Goal: Transaction & Acquisition: Subscribe to service/newsletter

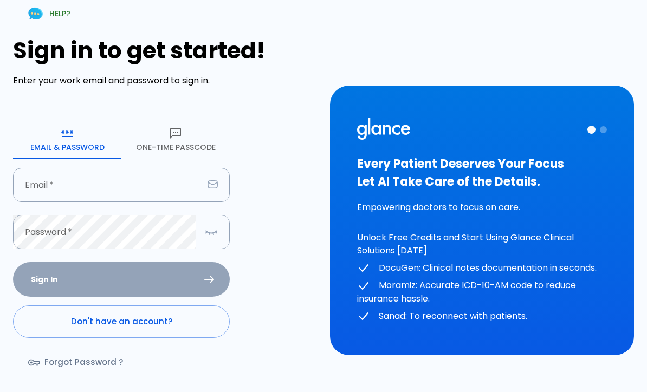
scroll to position [30, 0]
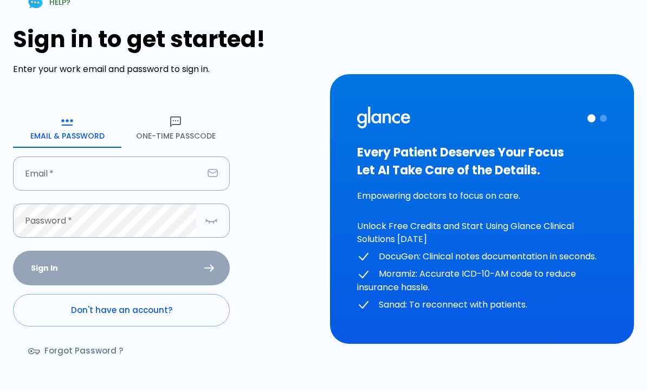
click at [103, 310] on link "Don't have an account?" at bounding box center [121, 311] width 217 height 33
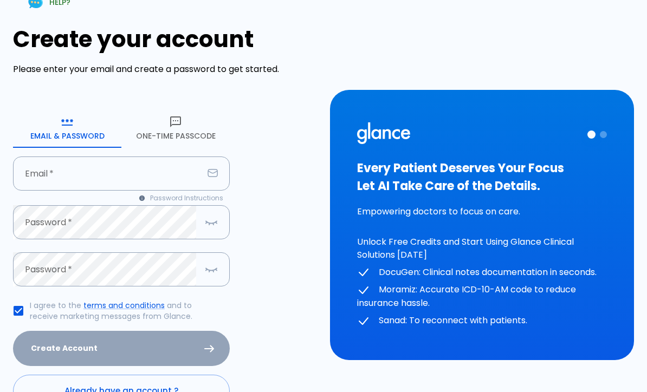
click at [74, 165] on input "Email   *" at bounding box center [108, 174] width 190 height 34
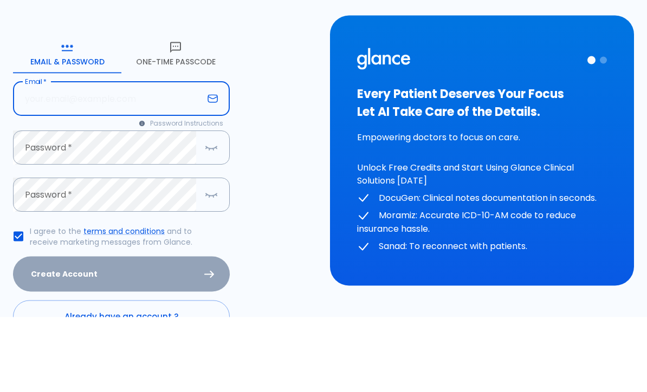
type input "[EMAIL_ADDRESS][DOMAIN_NAME]"
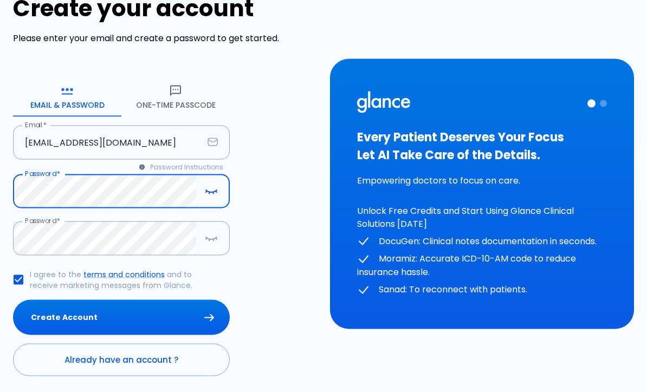
scroll to position [42, 0]
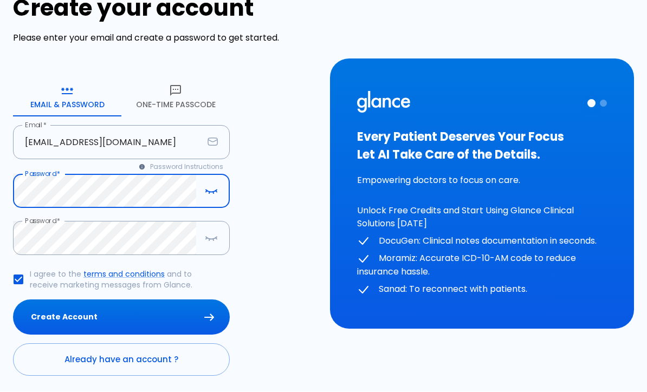
click at [87, 319] on button "Create Account" at bounding box center [121, 317] width 217 height 35
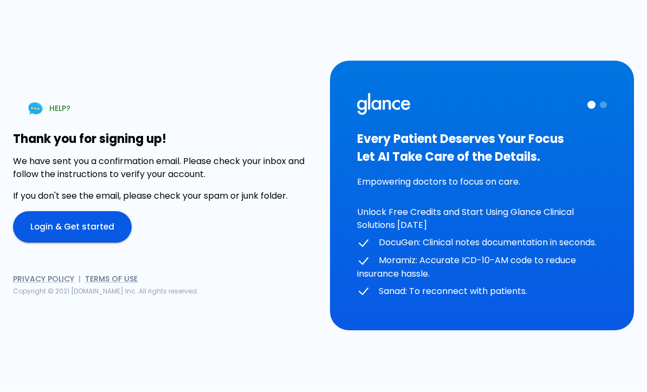
scroll to position [0, 0]
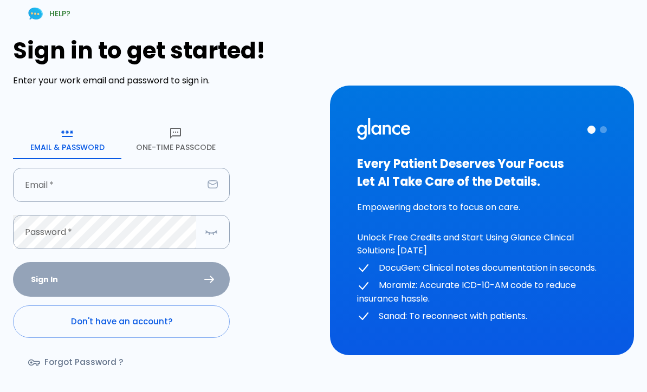
click at [107, 190] on input "Email   *" at bounding box center [108, 185] width 190 height 34
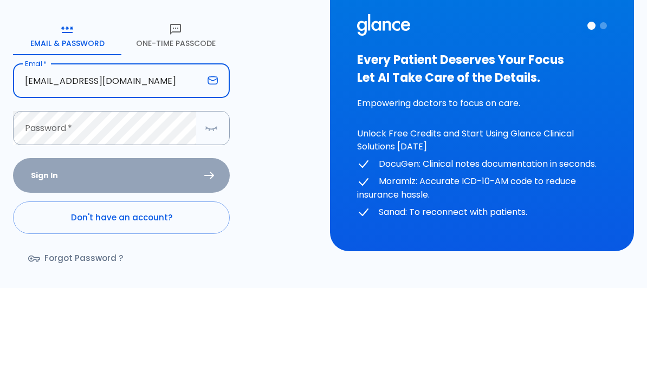
type input "osamafaleh1424@gmail.com"
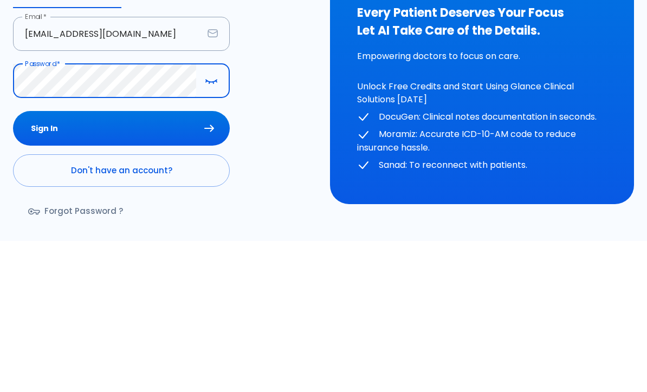
click at [57, 262] on button "Sign In" at bounding box center [121, 279] width 217 height 35
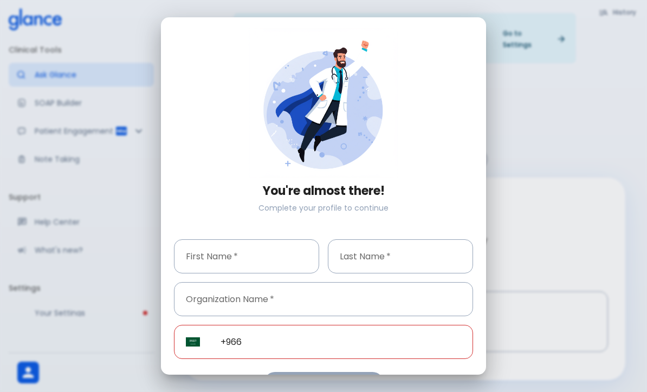
click at [224, 258] on div "First Name   * First Name   *" at bounding box center [246, 256] width 145 height 34
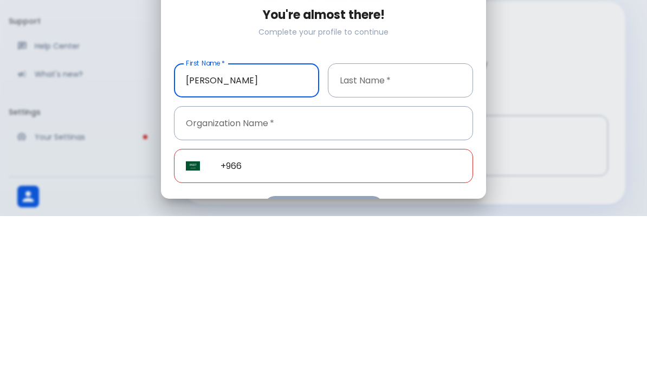
type input "Osama"
click at [419, 239] on input "Last Name   *" at bounding box center [400, 256] width 145 height 34
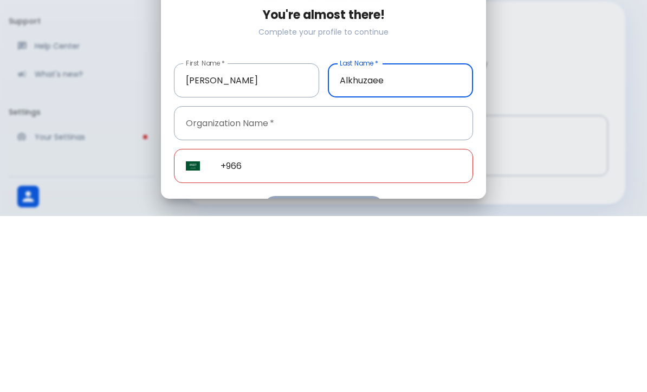
type input "Alkhuzaee"
click at [433, 282] on input "Organization Name   *" at bounding box center [323, 299] width 299 height 34
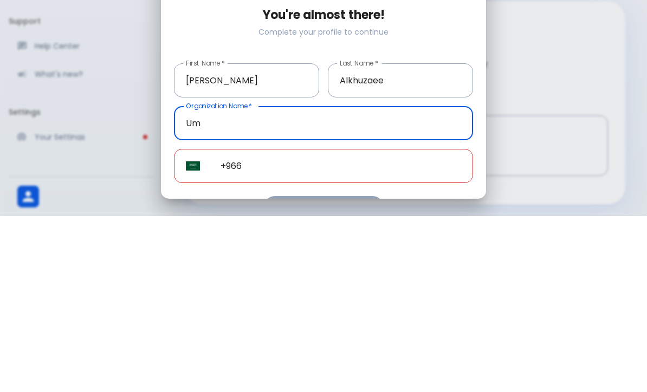
type input "U"
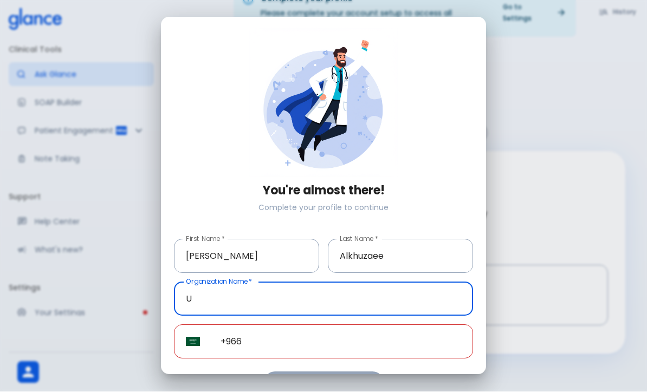
type input "U"
click at [420, 347] on input "+966" at bounding box center [341, 342] width 264 height 34
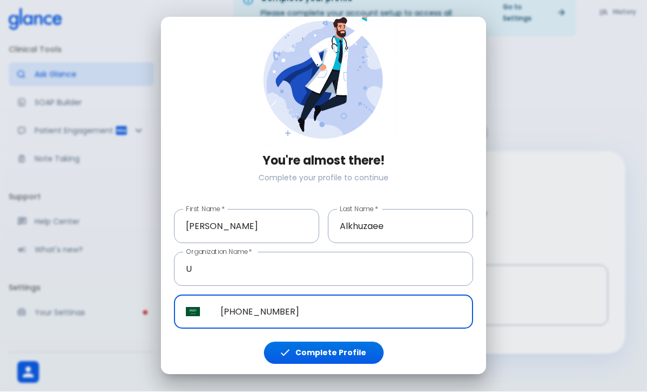
scroll to position [29, 0]
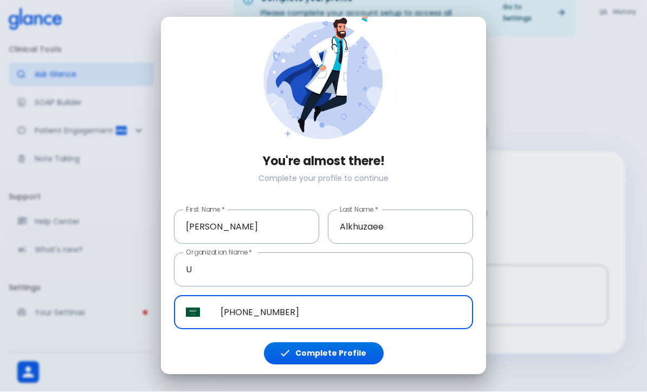
type input "+966 53 766 5427"
click at [350, 352] on button "Complete Profile" at bounding box center [324, 354] width 120 height 22
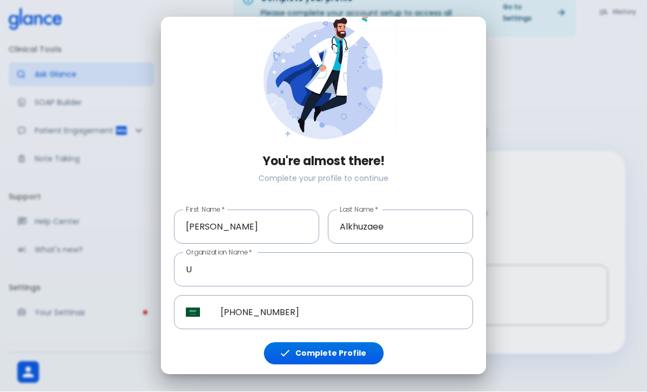
click at [353, 348] on button "Complete Profile" at bounding box center [324, 354] width 120 height 22
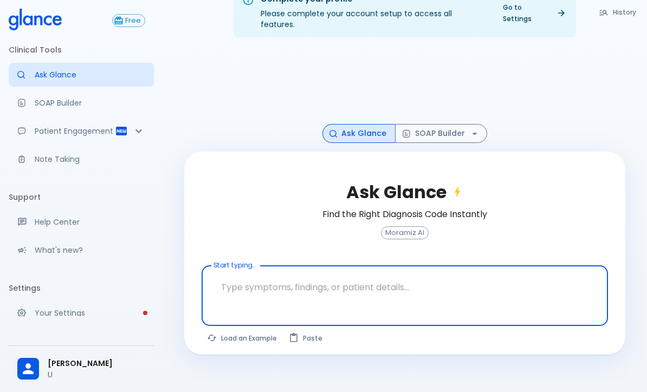
click at [477, 128] on icon "button" at bounding box center [474, 133] width 11 height 11
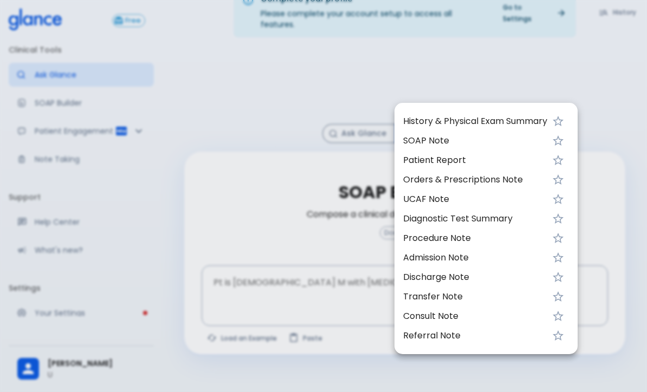
click at [541, 145] on span "SOAP Note" at bounding box center [475, 140] width 144 height 13
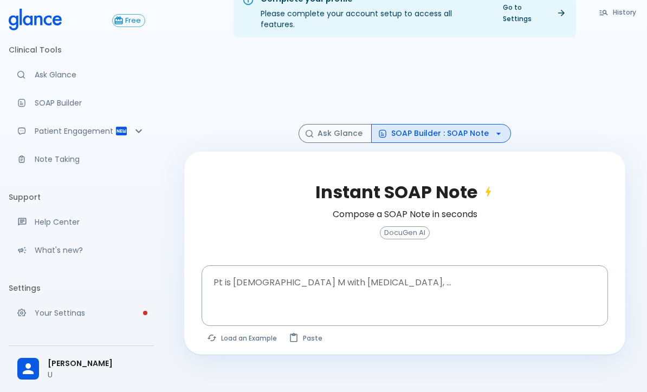
click at [576, 83] on div at bounding box center [404, 85] width 441 height 79
click at [489, 185] on icon at bounding box center [488, 191] width 13 height 13
click at [555, 84] on div at bounding box center [404, 85] width 441 height 79
click at [123, 21] on span "Free" at bounding box center [132, 21] width 23 height 8
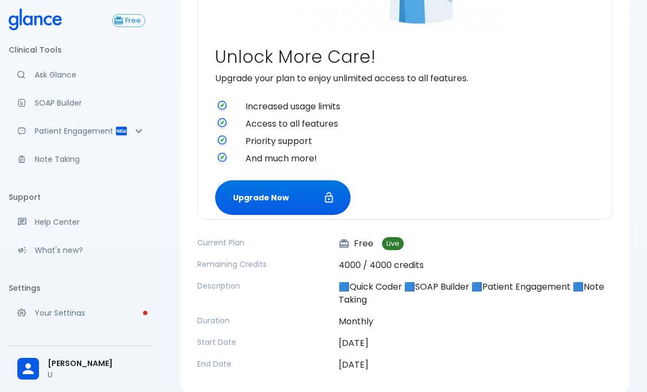
scroll to position [289, 0]
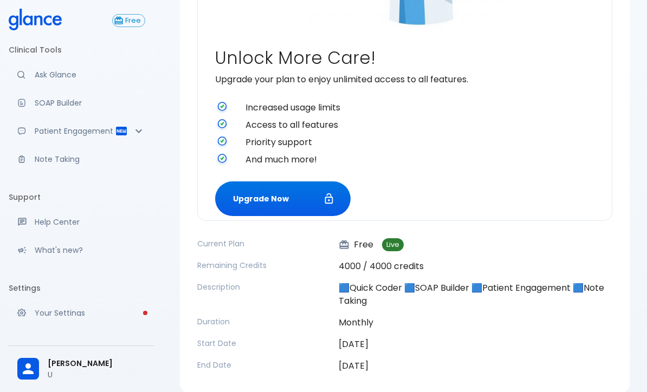
click at [239, 196] on button "Upgrade Now" at bounding box center [282, 198] width 135 height 35
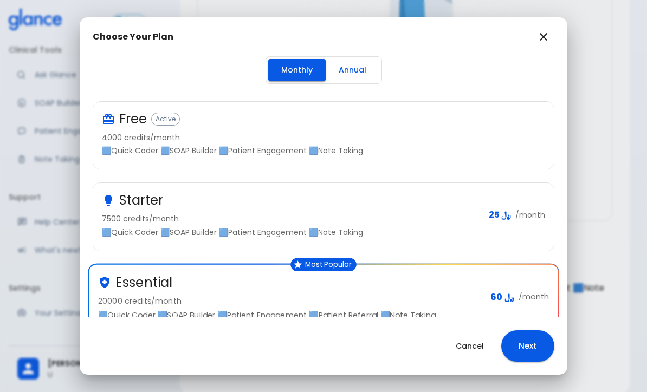
click at [528, 142] on p "4000 credits/month" at bounding box center [319, 137] width 434 height 11
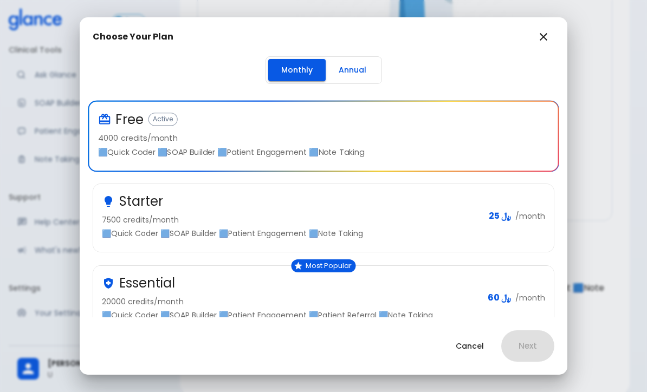
click at [367, 60] on button "Annual" at bounding box center [353, 70] width 54 height 22
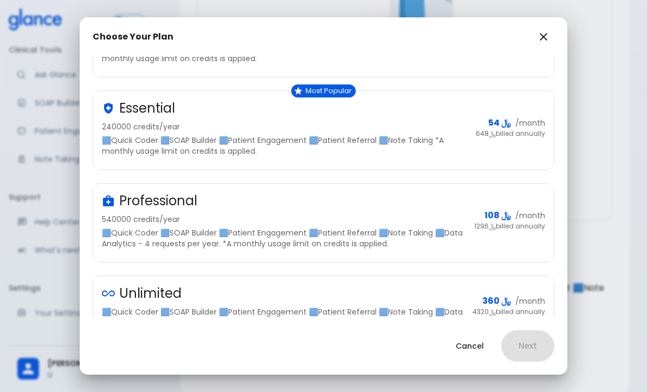
scroll to position [213, 0]
click at [560, 35] on h2 "Choose Your Plan" at bounding box center [324, 36] width 488 height 39
click at [551, 42] on button "button" at bounding box center [544, 37] width 22 height 22
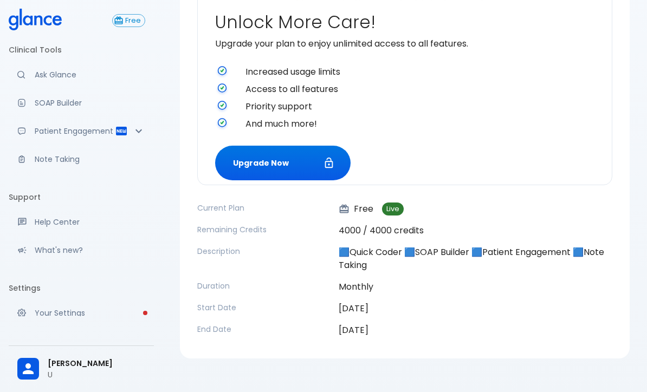
click at [142, 129] on icon "Patient Reports & Referrals" at bounding box center [138, 131] width 13 height 13
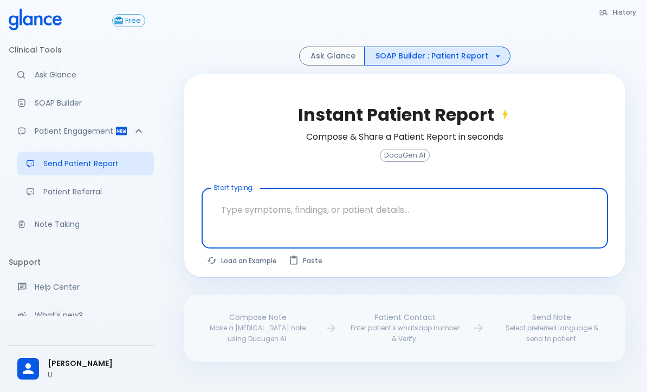
scroll to position [62, 0]
